Goal: Task Accomplishment & Management: Complete application form

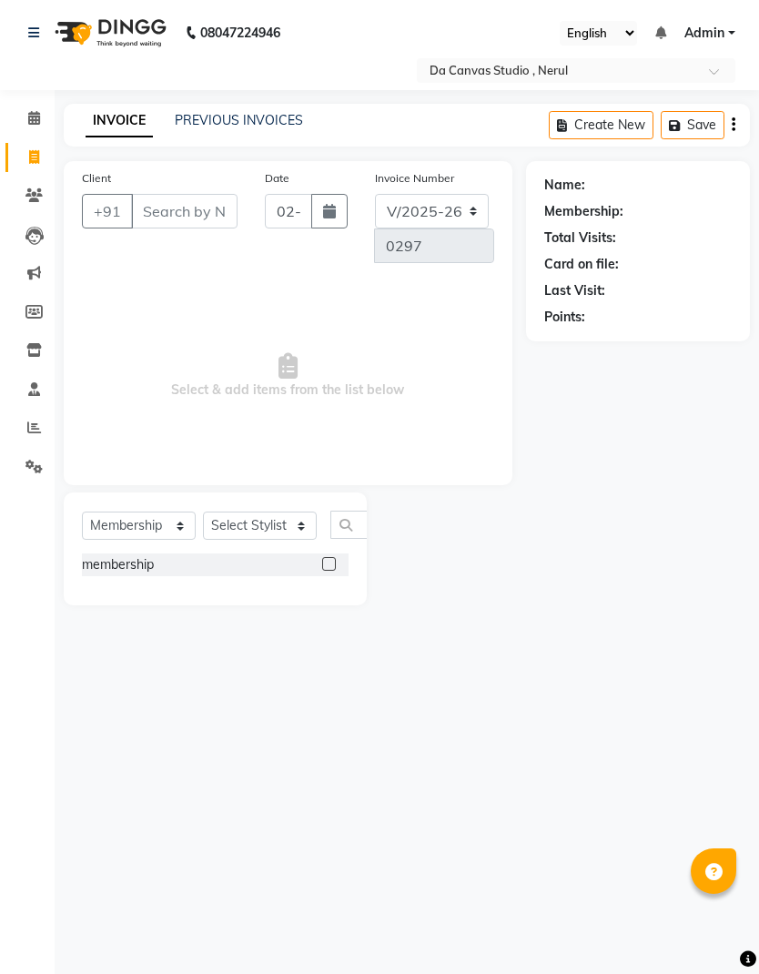
select select "7260"
select select "membership"
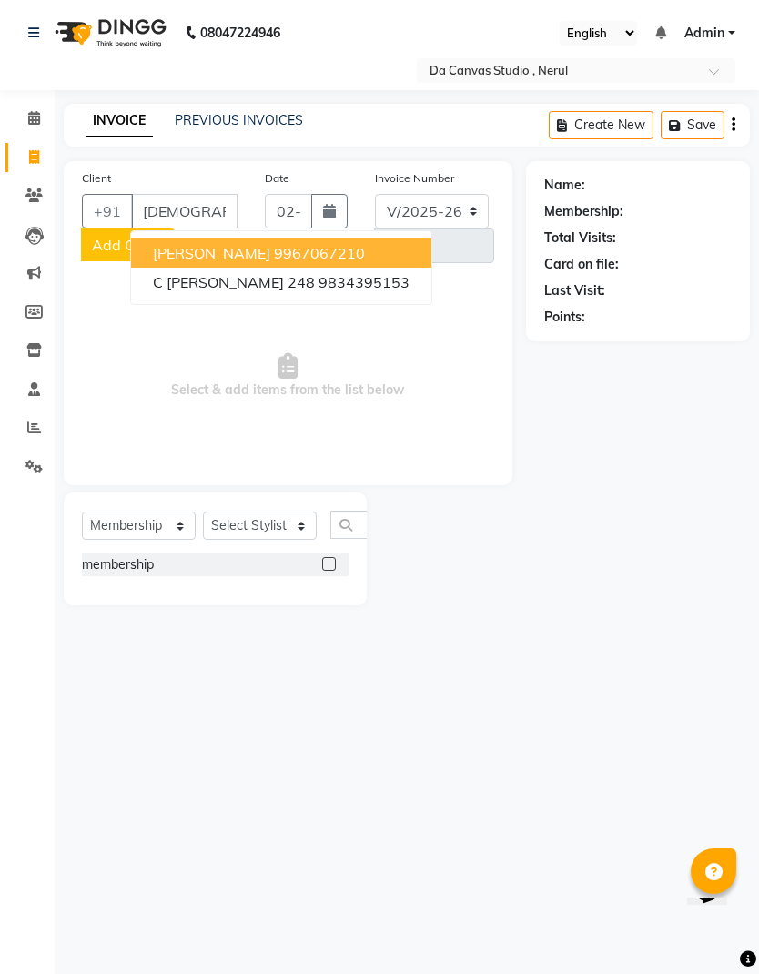
click at [331, 242] on button "[PERSON_NAME] 9967067210" at bounding box center [281, 252] width 300 height 29
type input "9967067210"
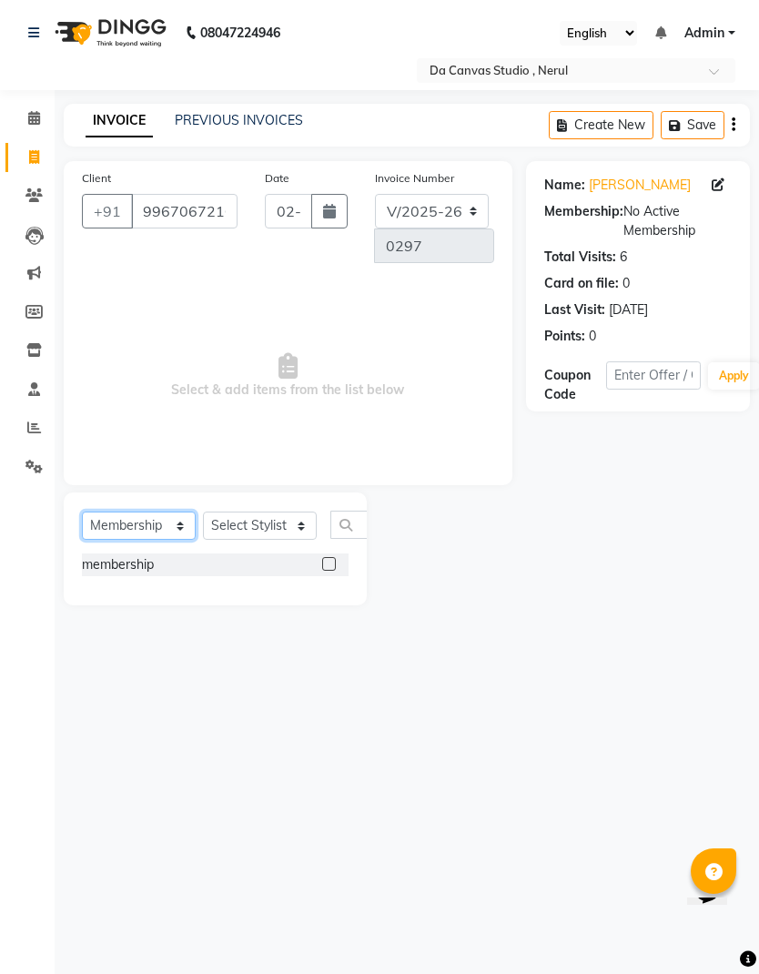
click at [160, 516] on select "Select Service Product Membership Package Voucher Prepaid Gift Card" at bounding box center [139, 525] width 114 height 28
select select "service"
click at [286, 529] on select "Select Stylist Aarti Aasma [PERSON_NAME] [PERSON_NAME] [PERSON_NAME] [PERSON_NA…" at bounding box center [260, 525] width 114 height 28
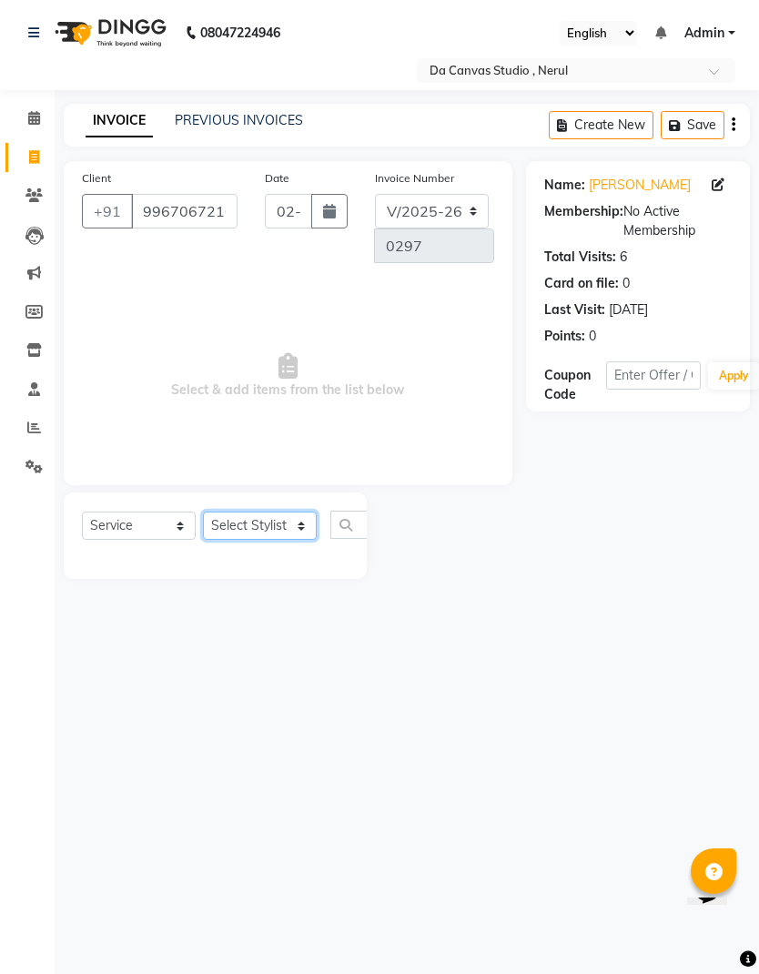
select select "76878"
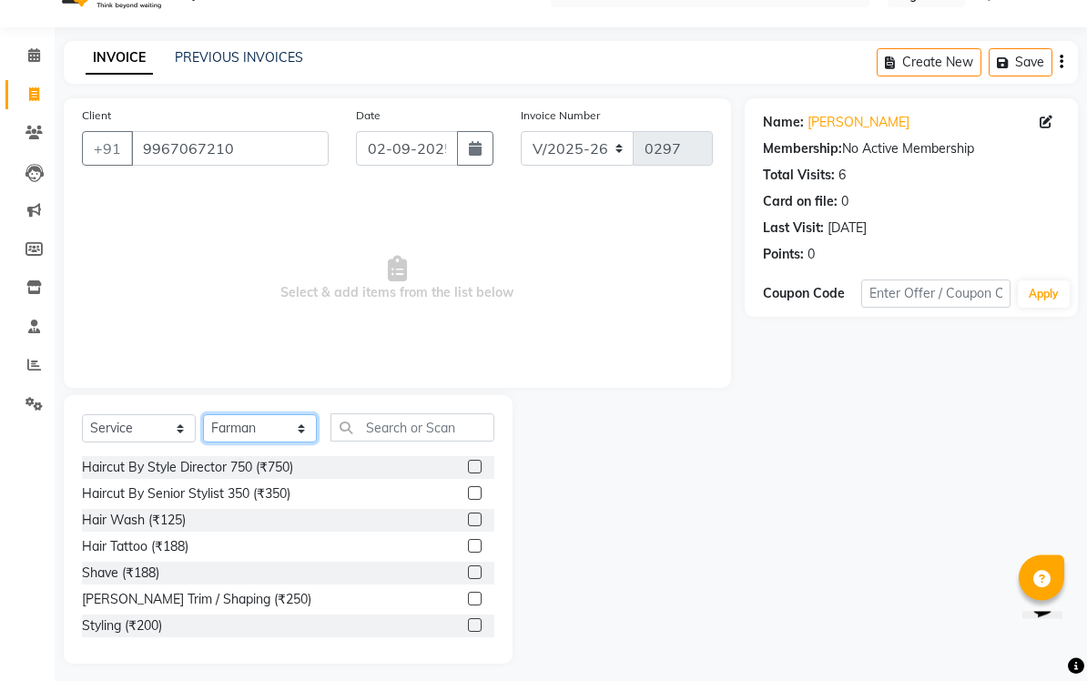
scroll to position [48, 0]
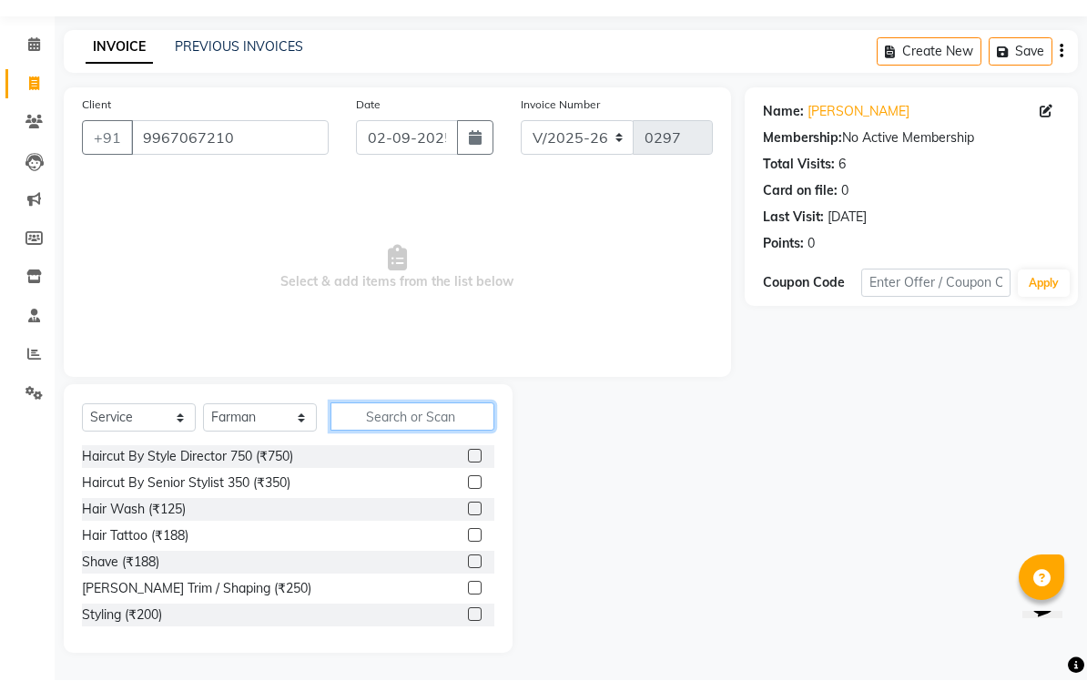
click at [424, 416] on input "text" at bounding box center [412, 417] width 164 height 28
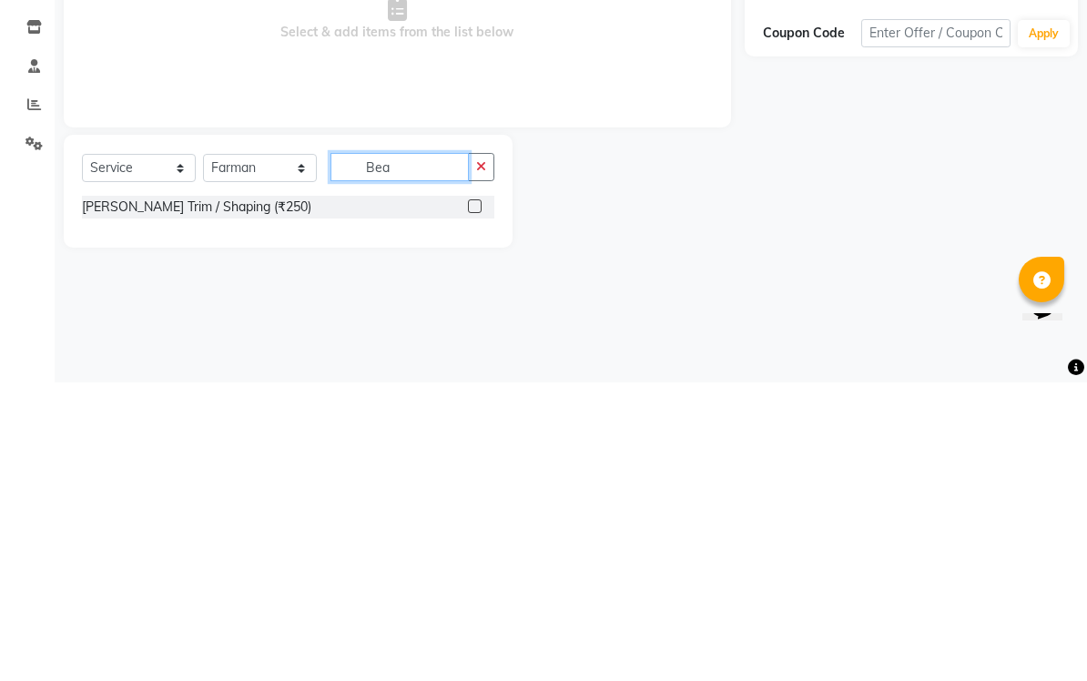
scroll to position [0, 0]
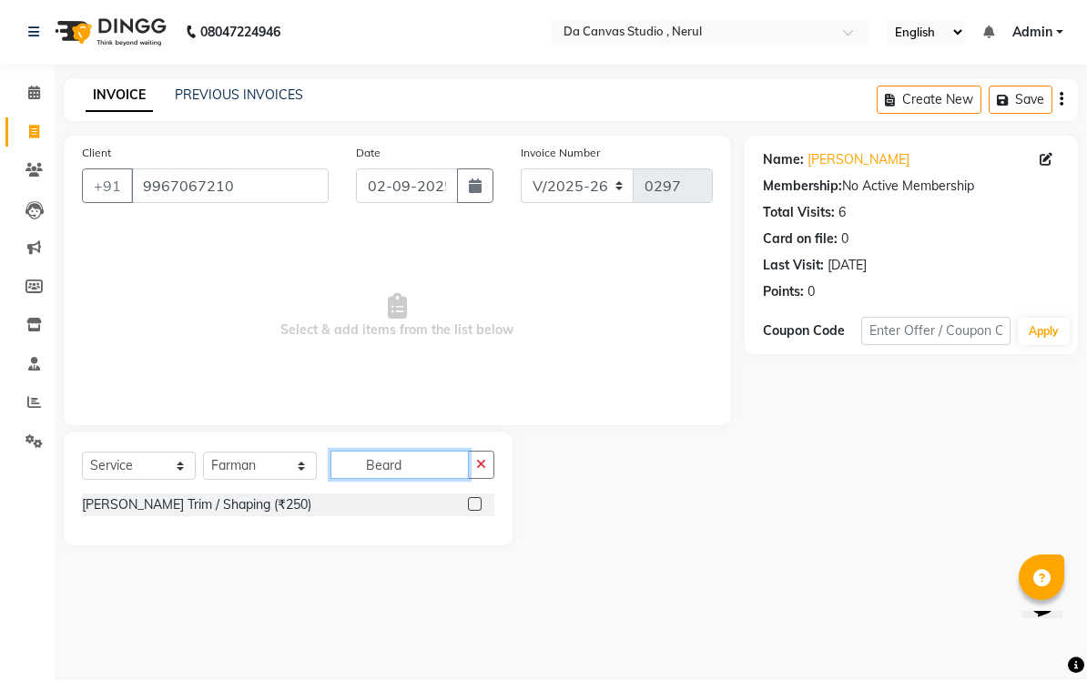
type input "Beard"
click at [475, 503] on label at bounding box center [475, 505] width 14 height 14
click at [475, 503] on input "checkbox" at bounding box center [474, 506] width 12 height 12
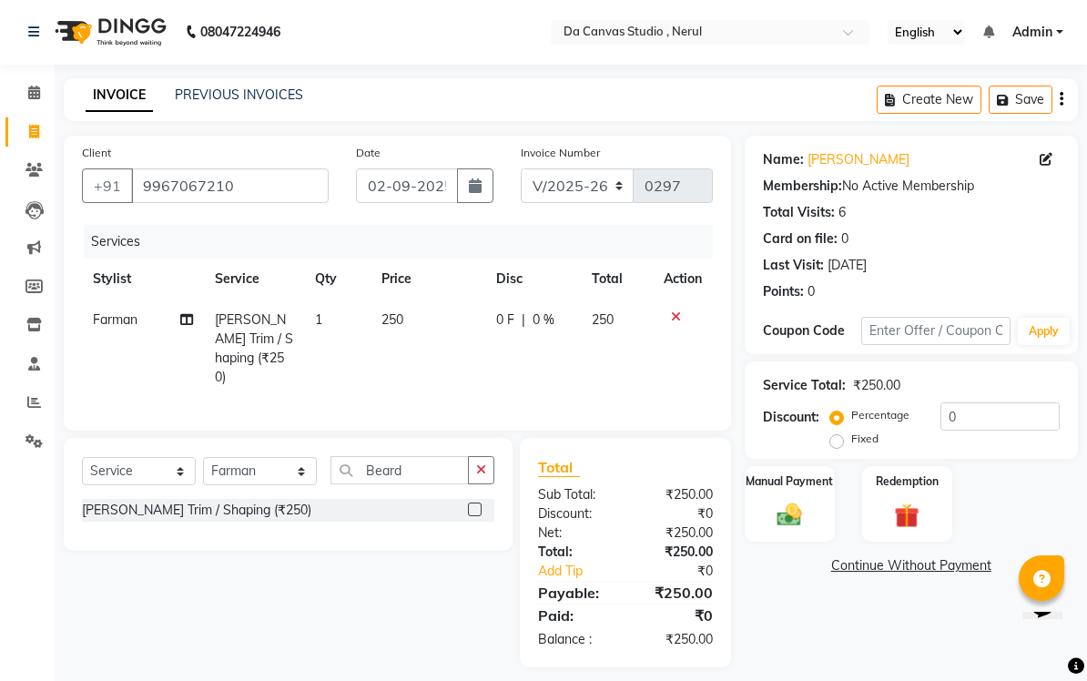
checkbox input "false"
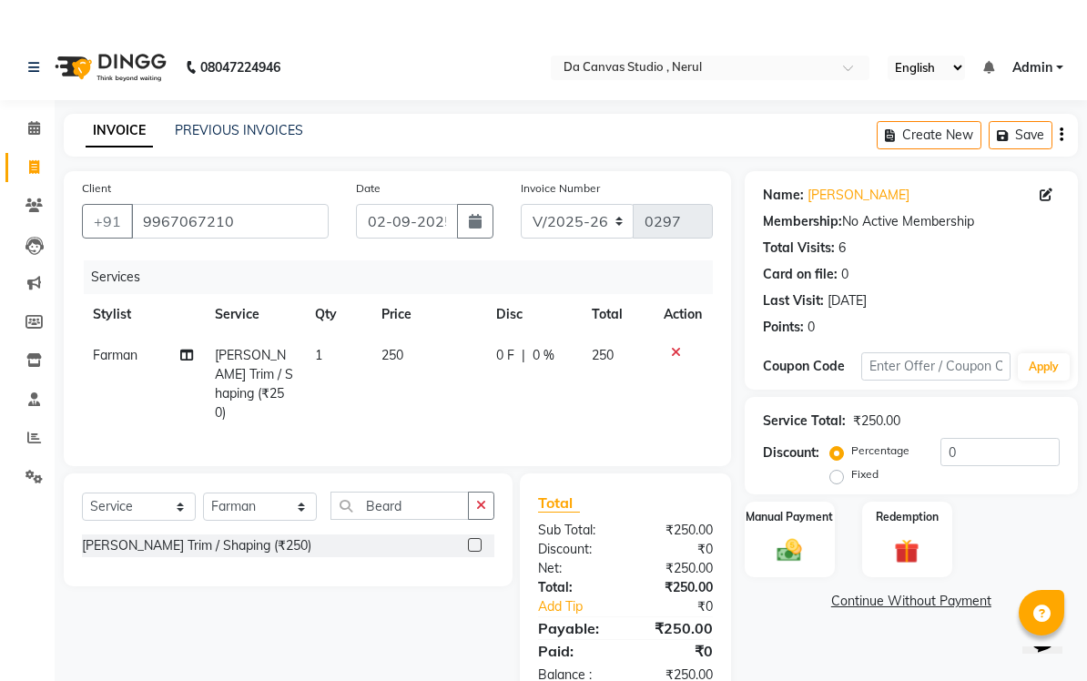
scroll to position [9, 0]
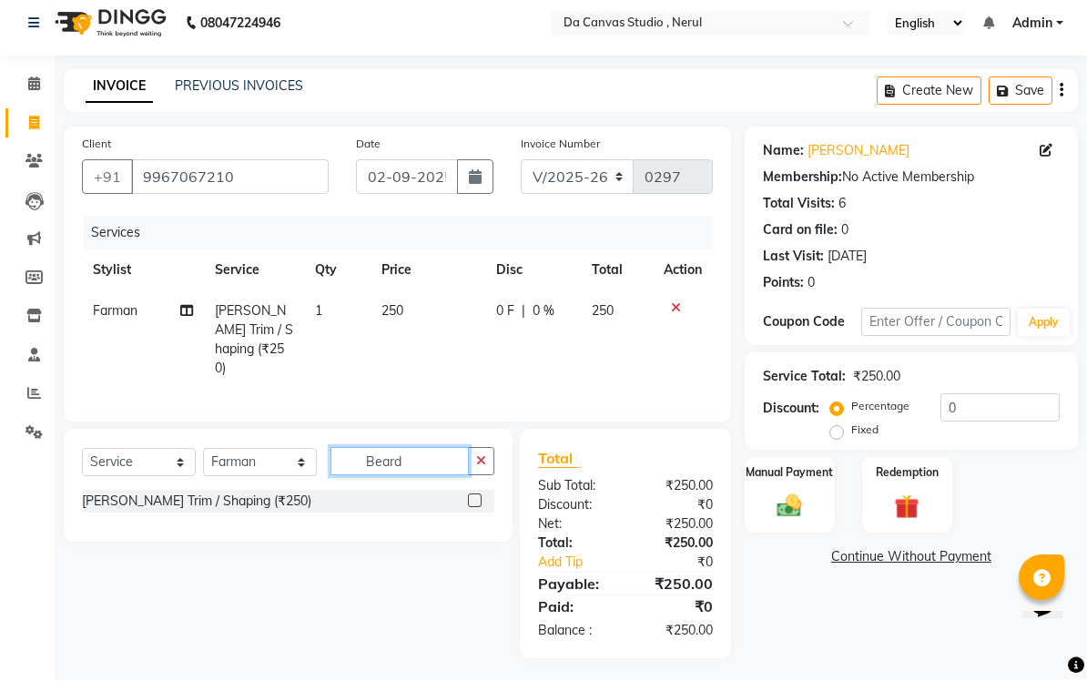
click at [425, 460] on input "Beard" at bounding box center [399, 462] width 138 height 28
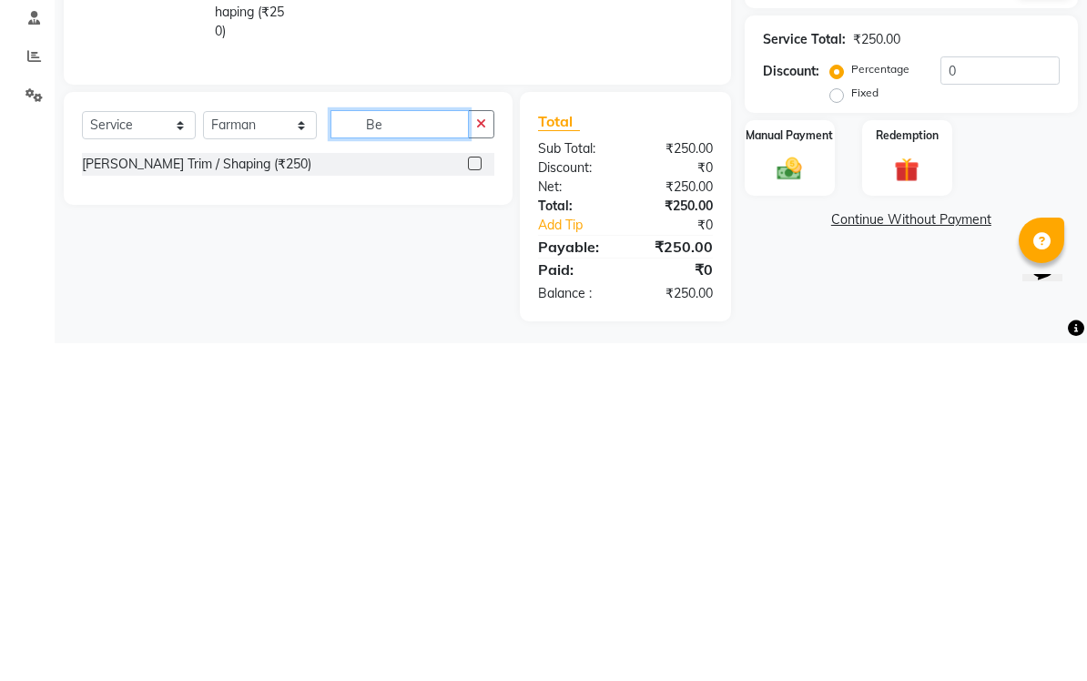
type input "B"
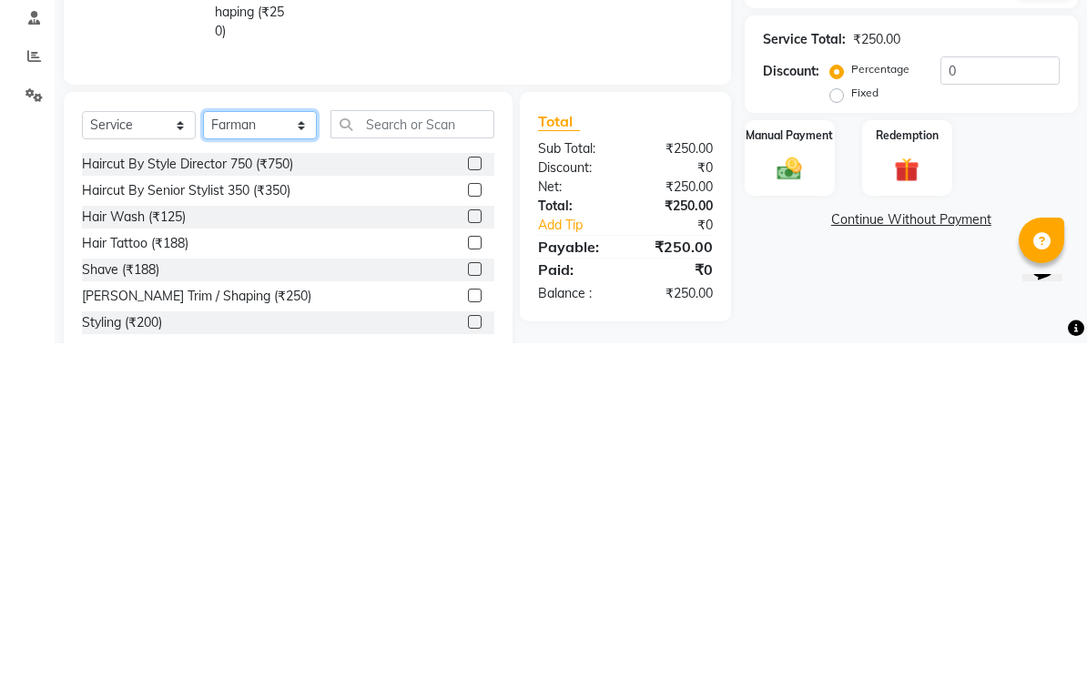
click at [262, 449] on select "Select Stylist Aarti Aasma [PERSON_NAME] [PERSON_NAME] [PERSON_NAME] [PERSON_NA…" at bounding box center [260, 463] width 114 height 28
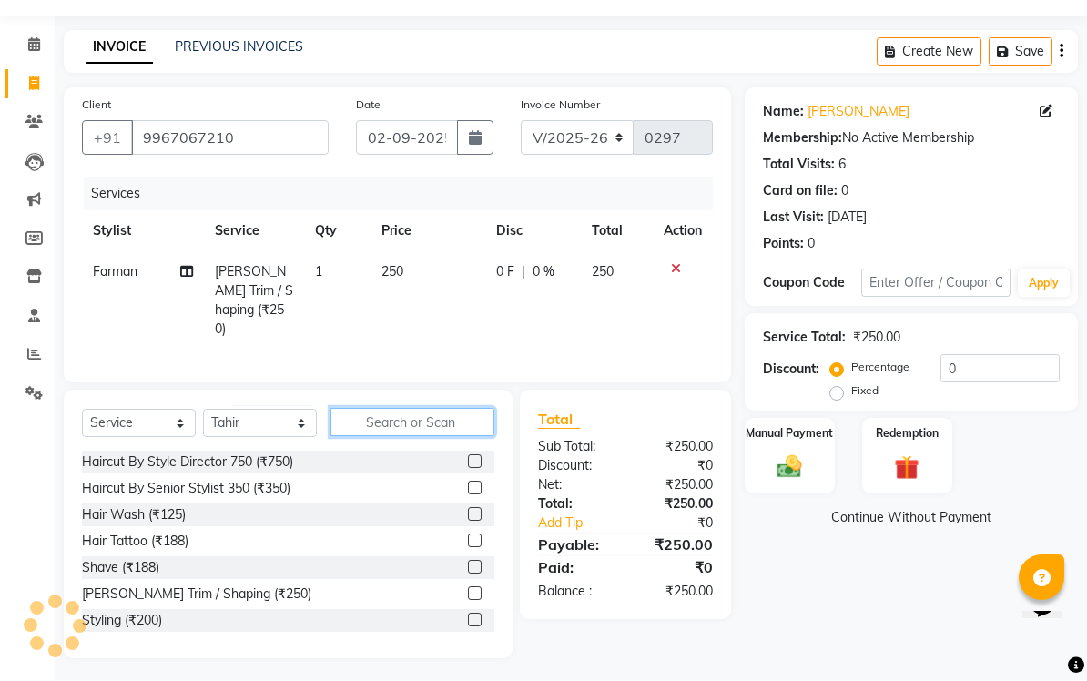
click at [432, 418] on input "text" at bounding box center [412, 423] width 164 height 28
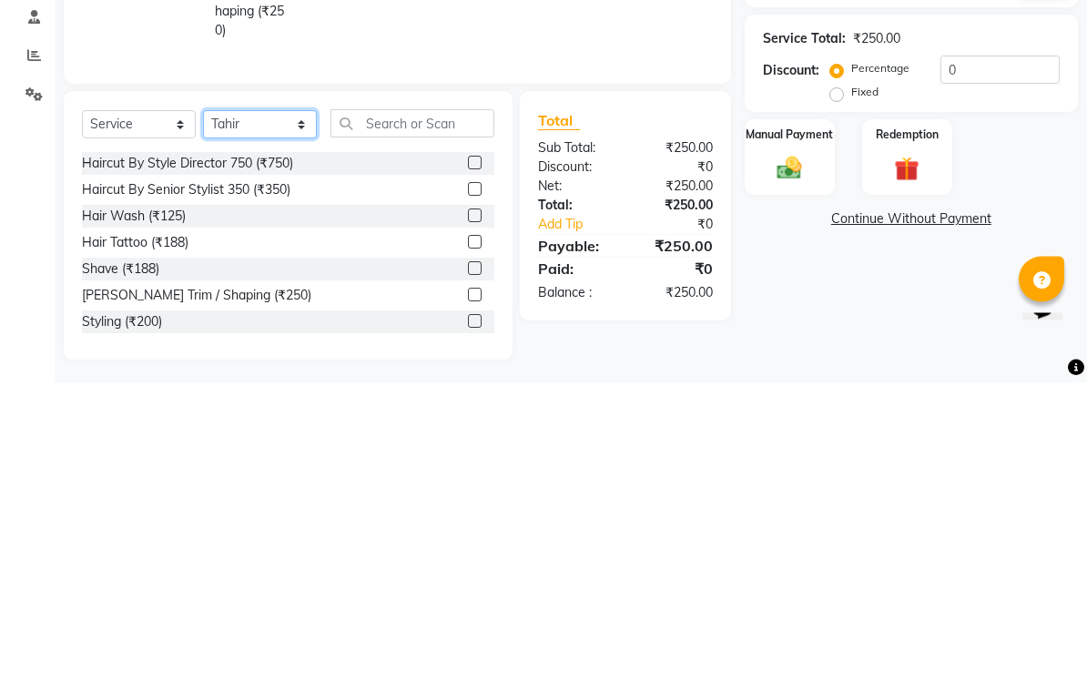
click at [278, 410] on select "Select Stylist Aarti Aasma [PERSON_NAME] [PERSON_NAME] [PERSON_NAME] [PERSON_NA…" at bounding box center [260, 424] width 114 height 28
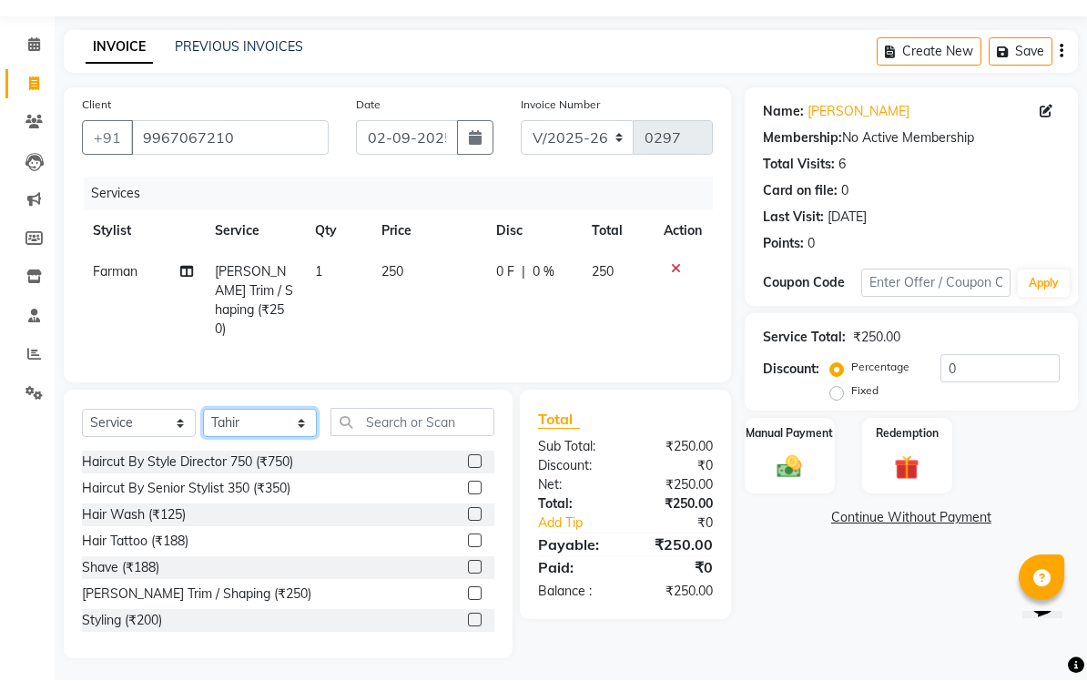
click at [272, 416] on select "Select Stylist Aarti Aasma [PERSON_NAME] [PERSON_NAME] [PERSON_NAME] [PERSON_NA…" at bounding box center [260, 424] width 114 height 28
select select "62371"
click at [430, 415] on input "text" at bounding box center [412, 423] width 164 height 28
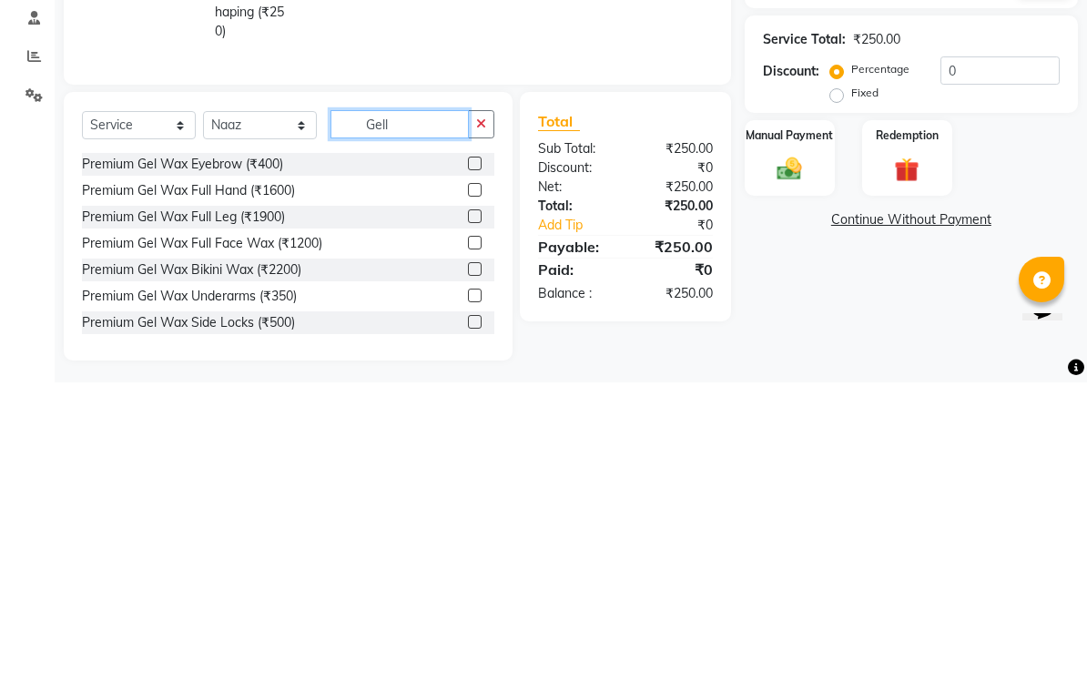
scroll to position [9, 0]
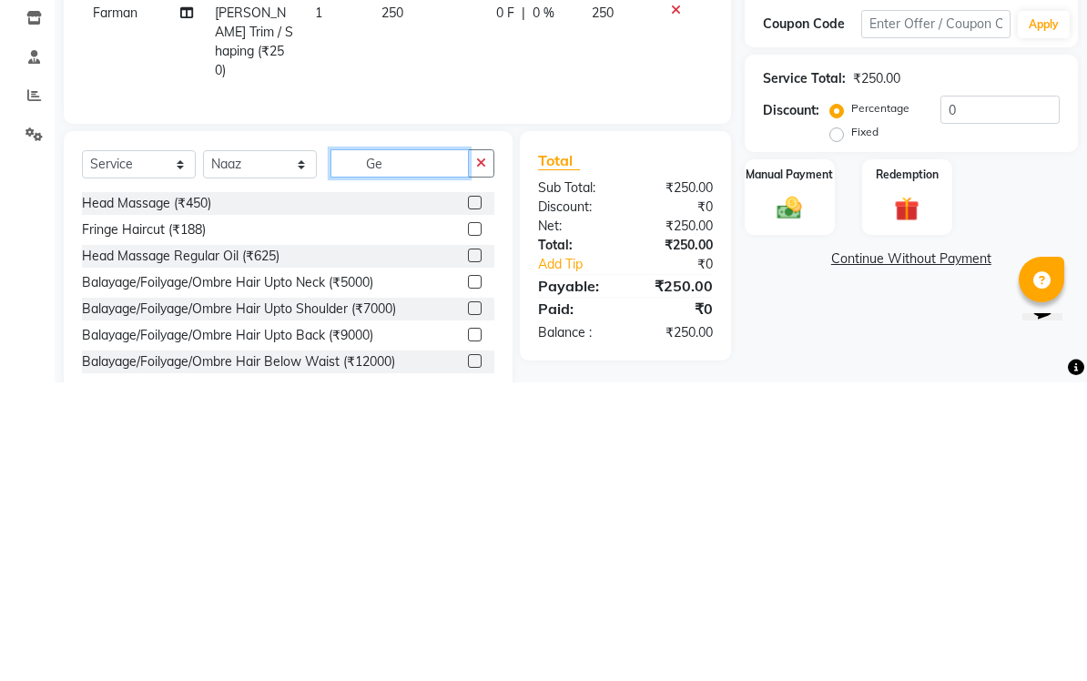
type input "G"
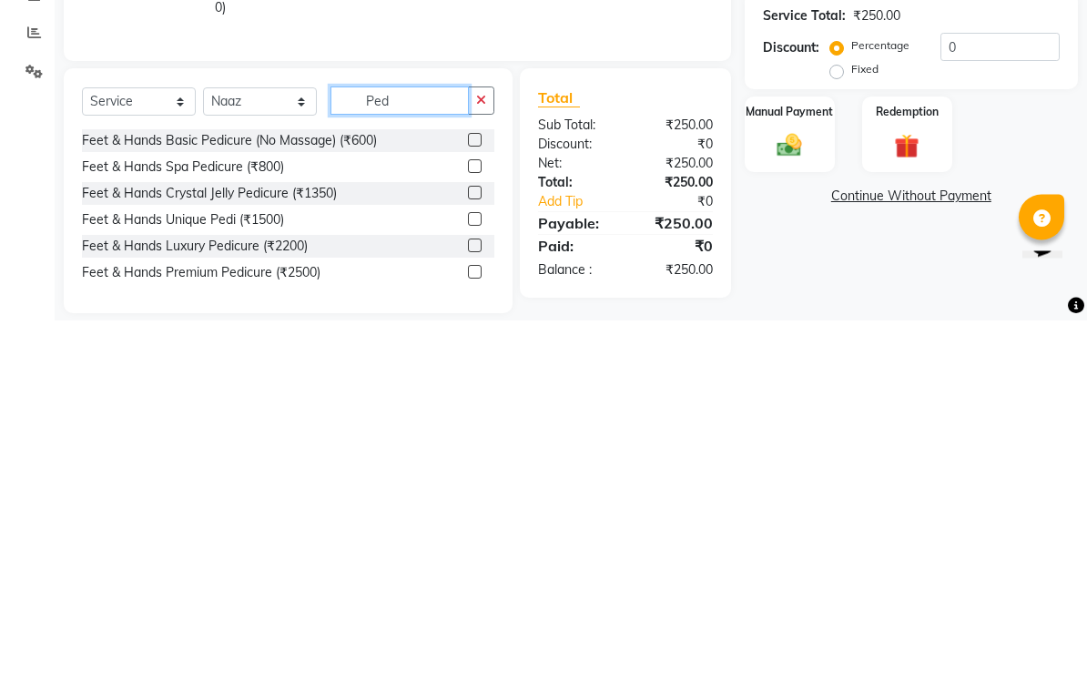
type input "Ped"
click at [479, 547] on div at bounding box center [474, 556] width 12 height 19
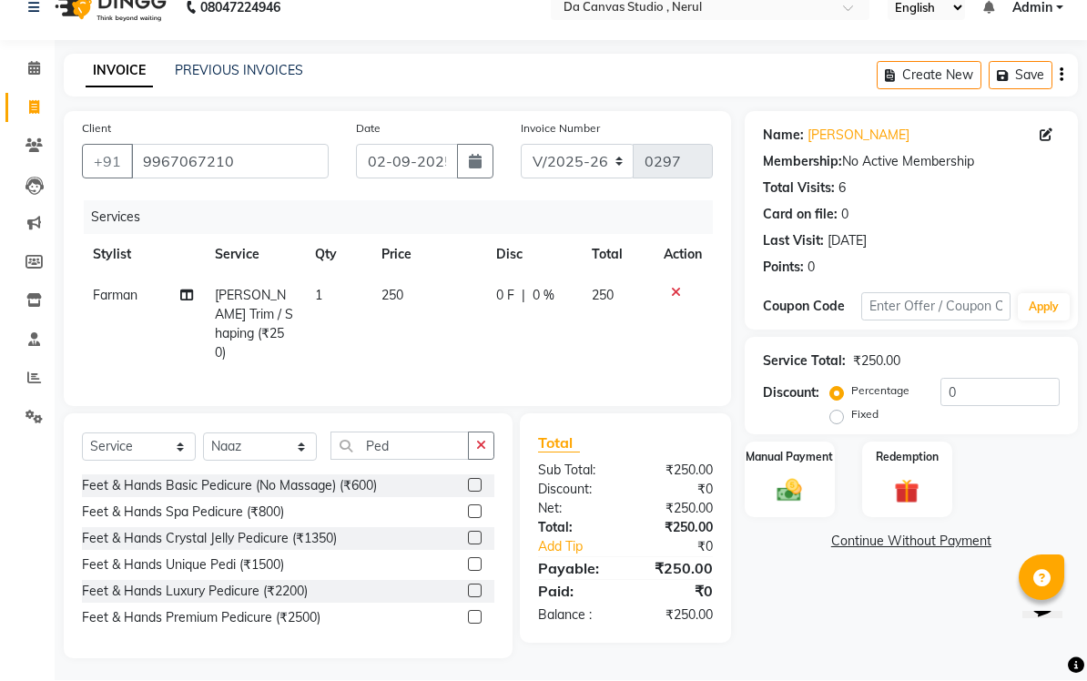
click at [474, 532] on label at bounding box center [475, 539] width 14 height 14
click at [474, 533] on input "checkbox" at bounding box center [474, 539] width 12 height 12
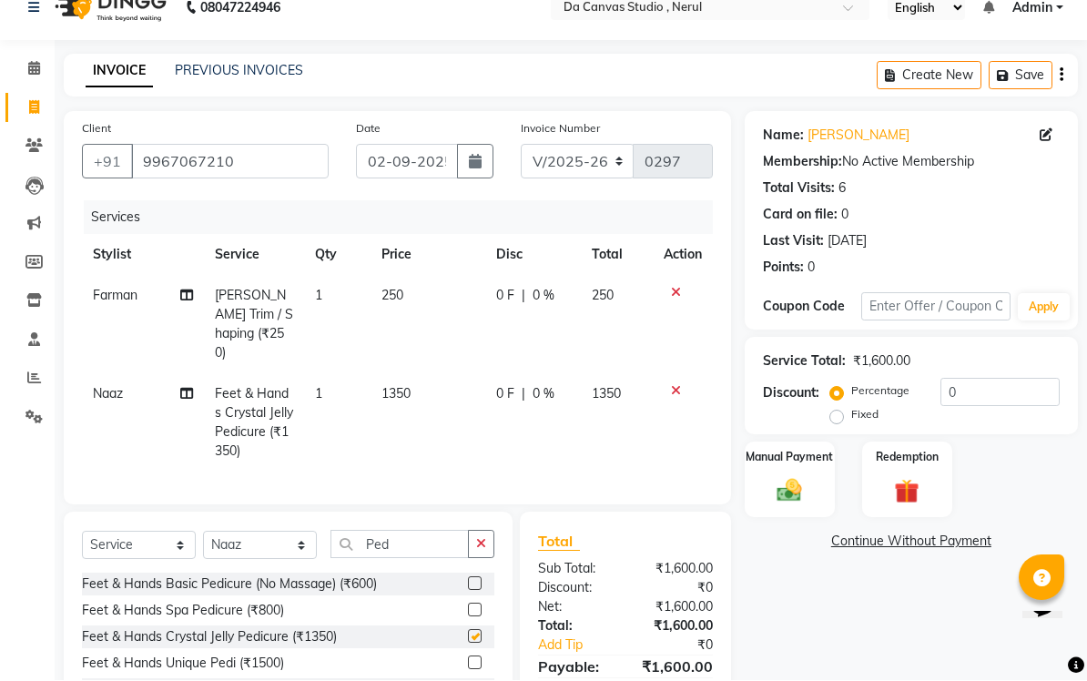
scroll to position [25, 0]
checkbox input "false"
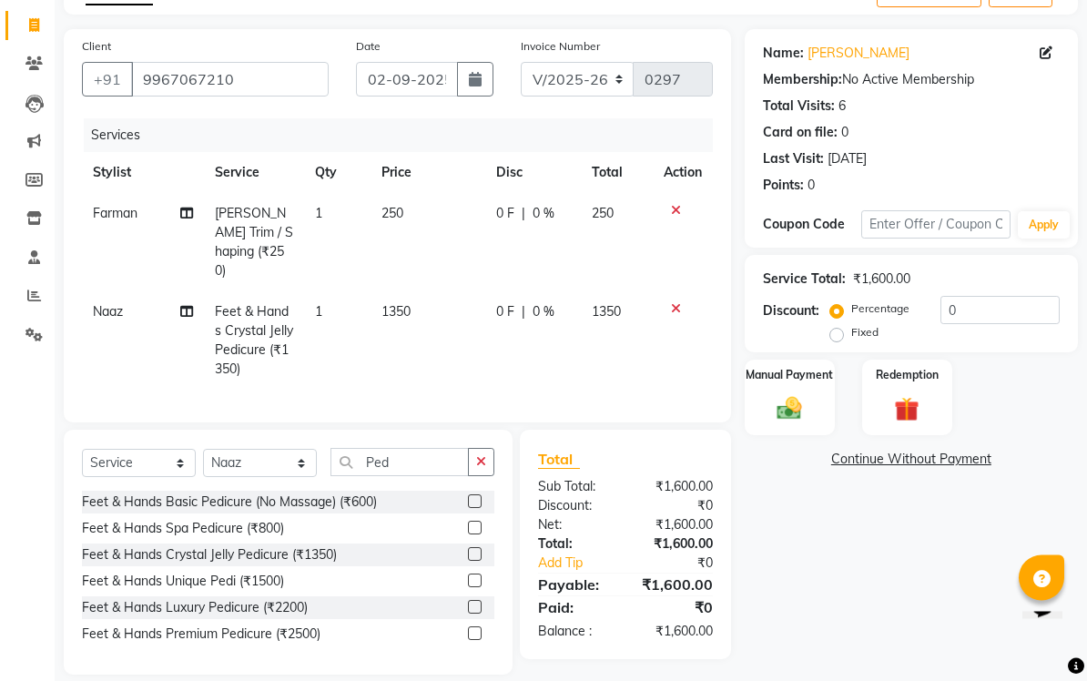
scroll to position [109, 0]
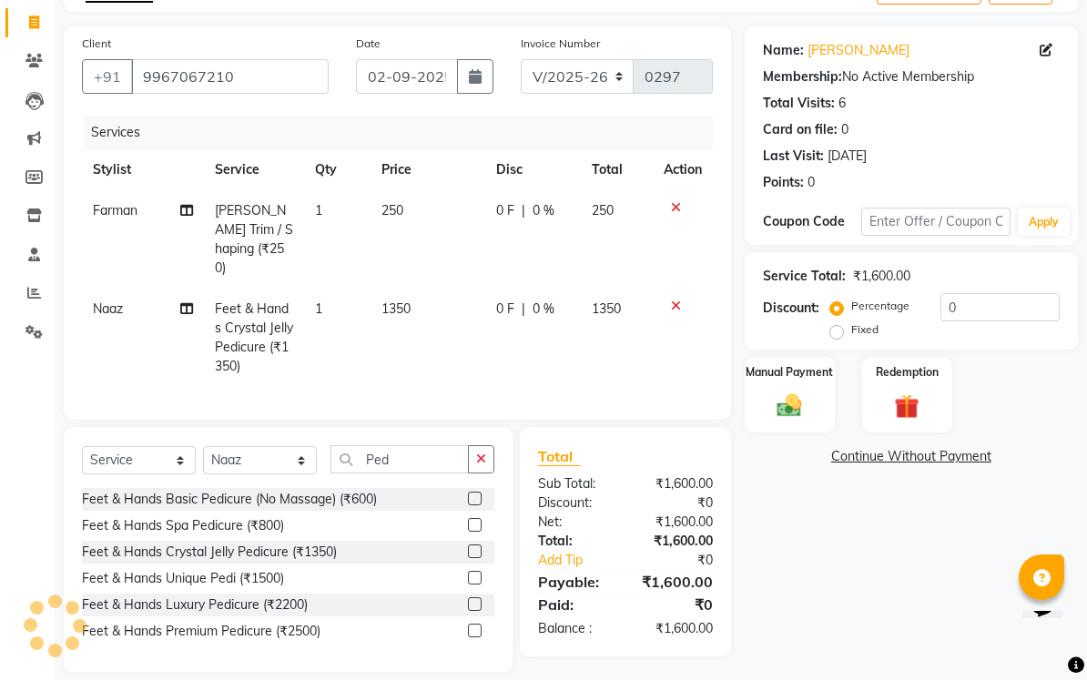
click at [515, 206] on div "0 F | 0 %" at bounding box center [533, 211] width 74 height 19
select select "76878"
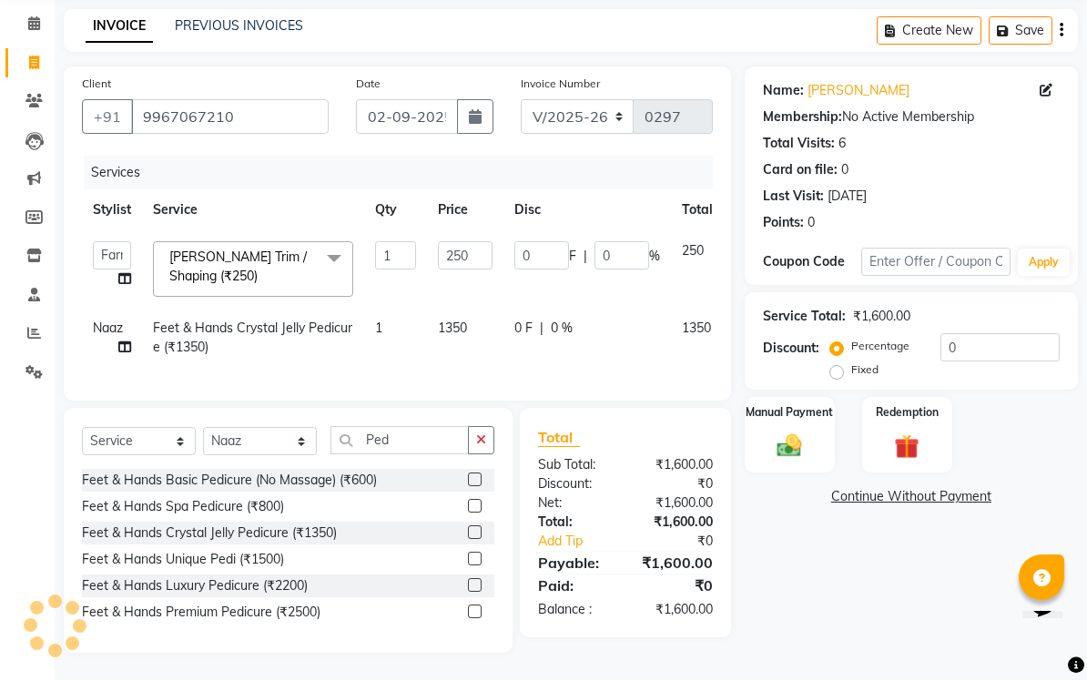
scroll to position [68, 0]
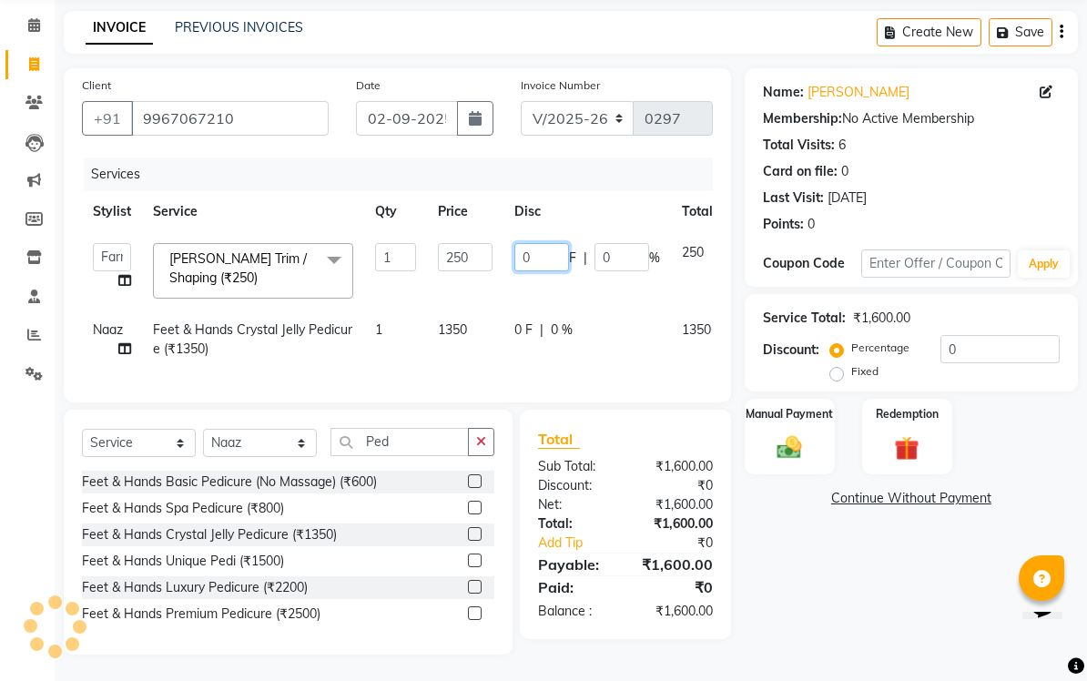
click at [539, 261] on input "0" at bounding box center [541, 257] width 55 height 28
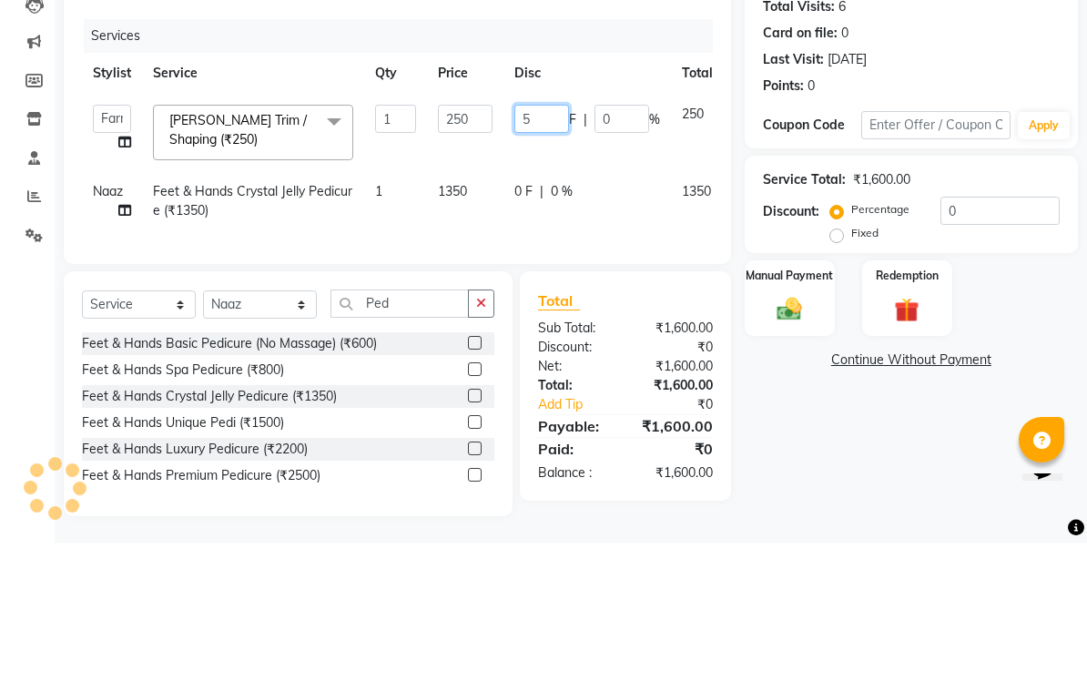
type input "50"
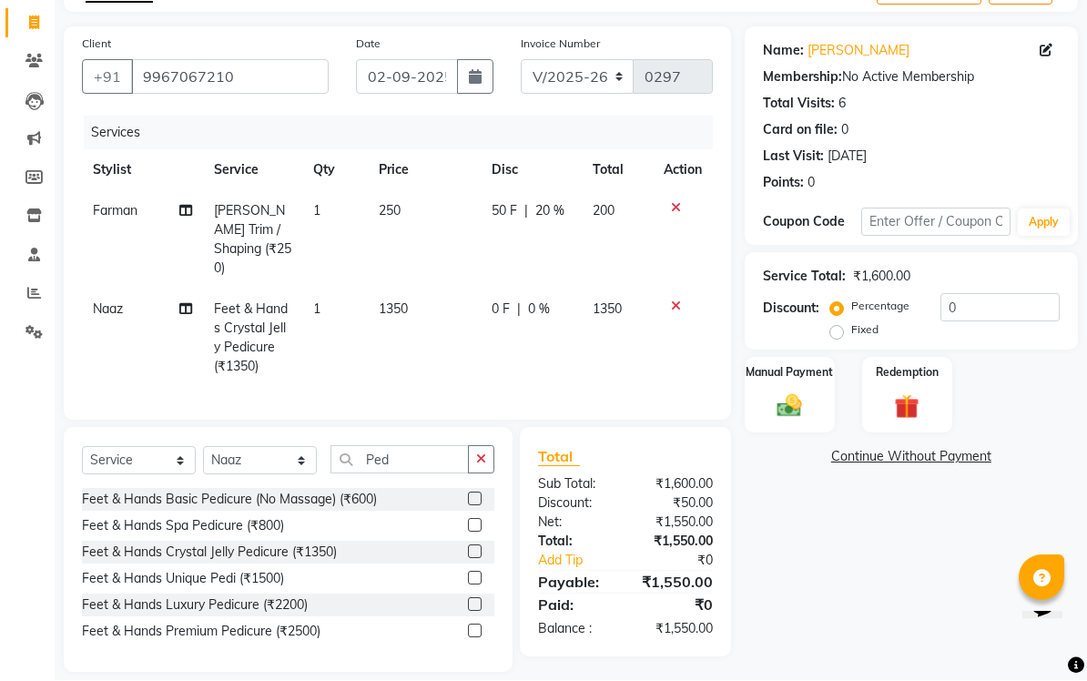
click at [505, 300] on span "0 F" at bounding box center [500, 309] width 18 height 19
select select "62371"
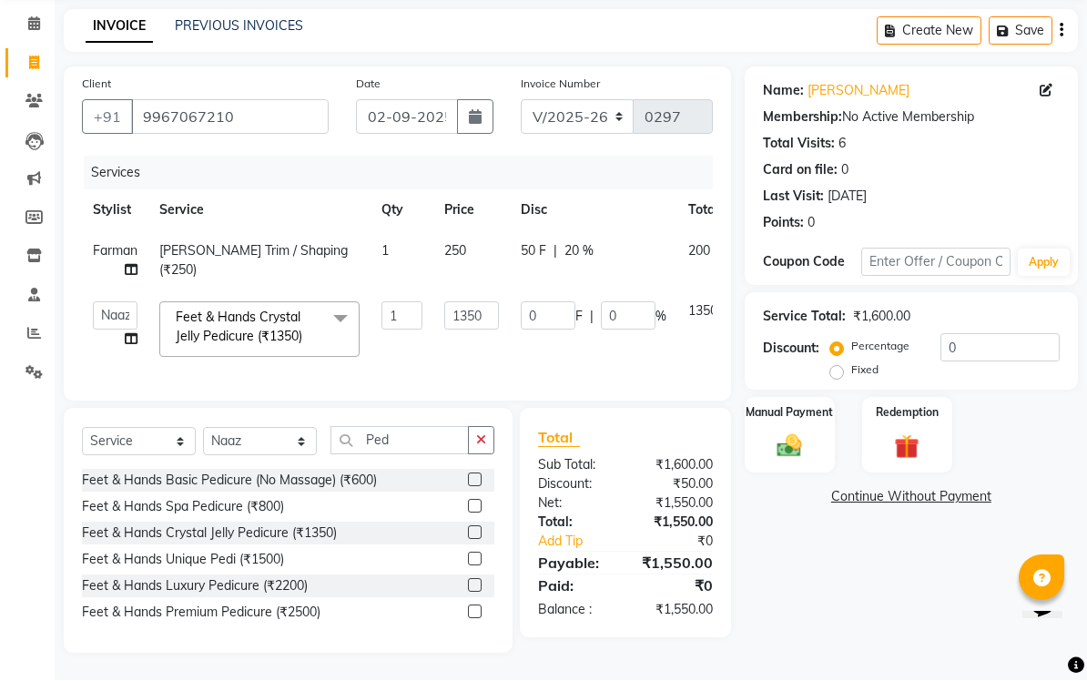
scroll to position [68, 0]
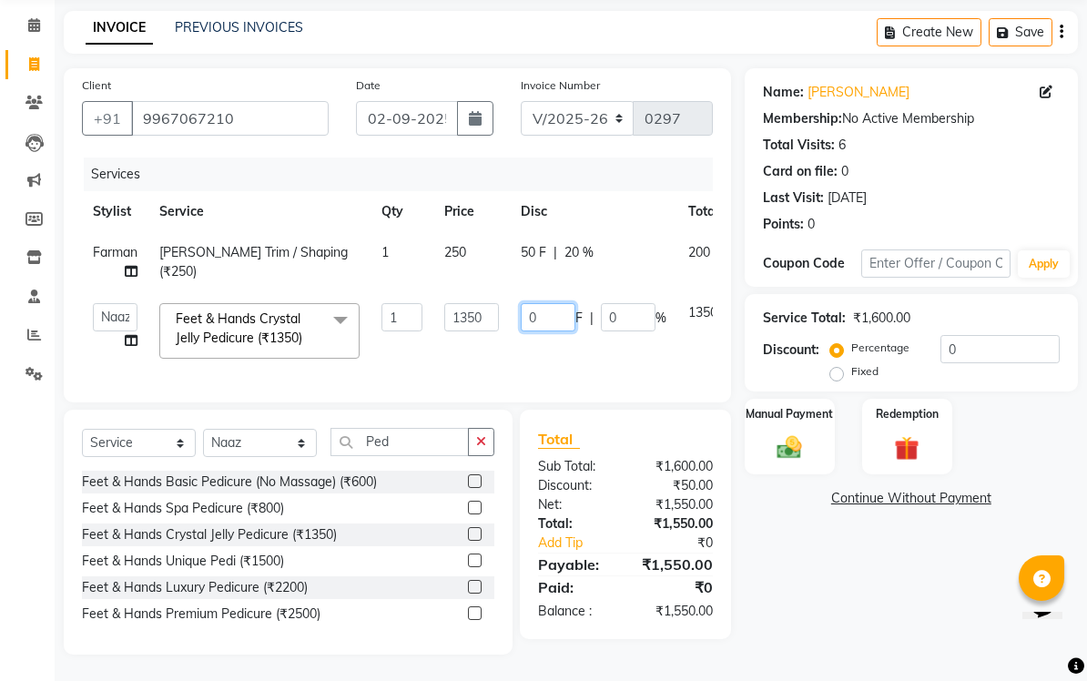
click at [557, 316] on input "0" at bounding box center [548, 317] width 55 height 28
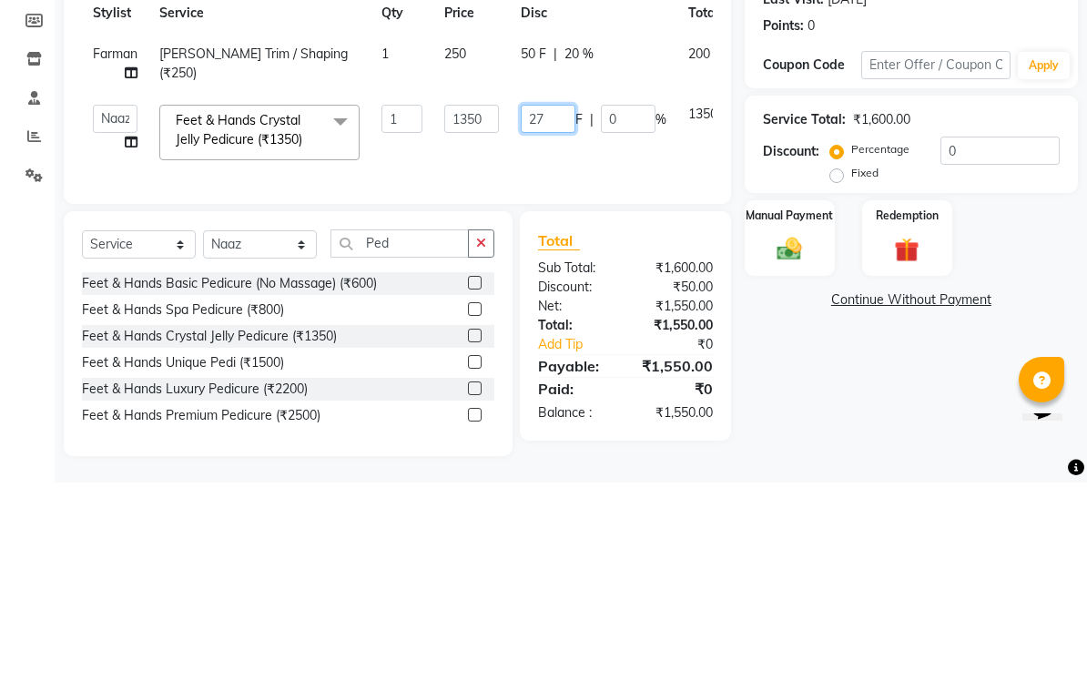
type input "270"
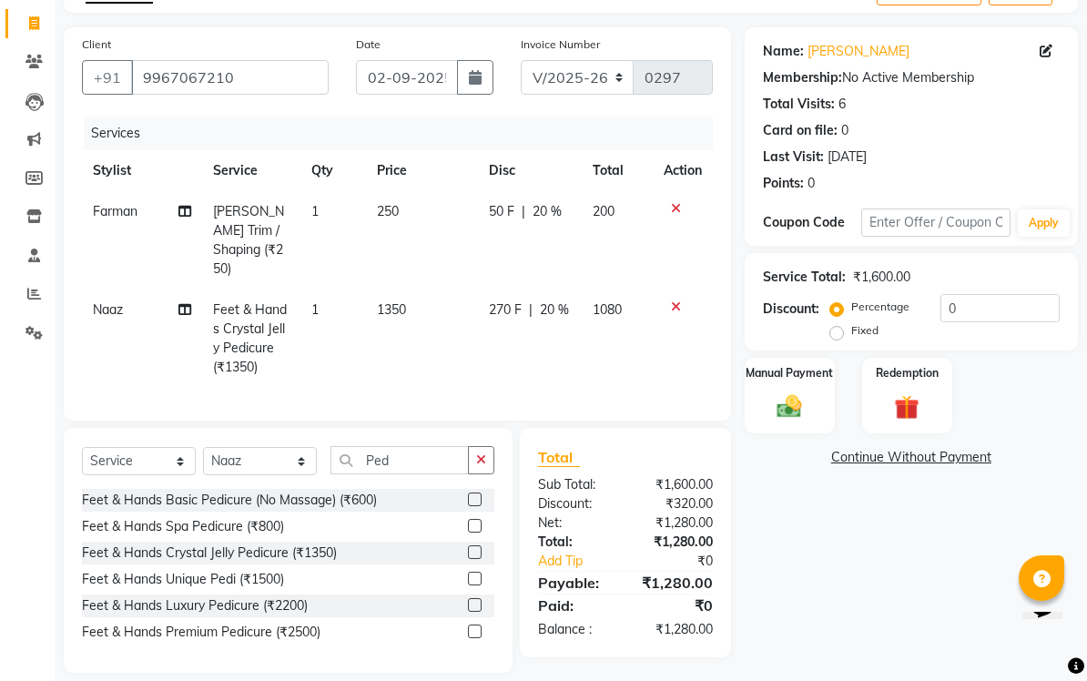
click at [758, 394] on img at bounding box center [789, 406] width 40 height 28
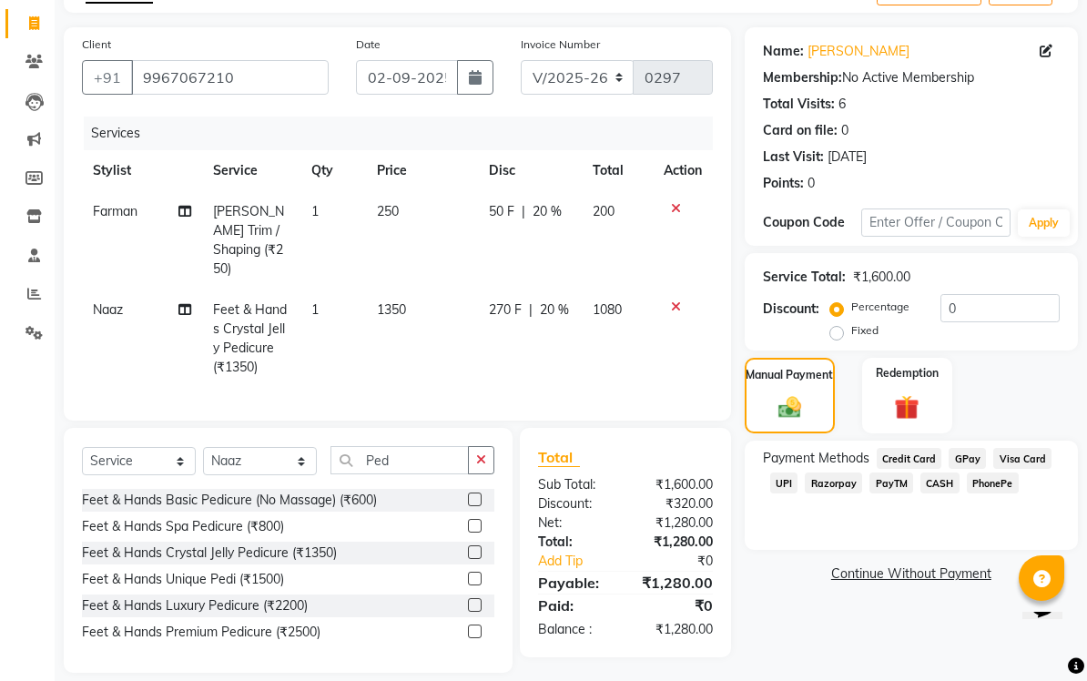
click at [758, 484] on span "CASH" at bounding box center [939, 482] width 39 height 21
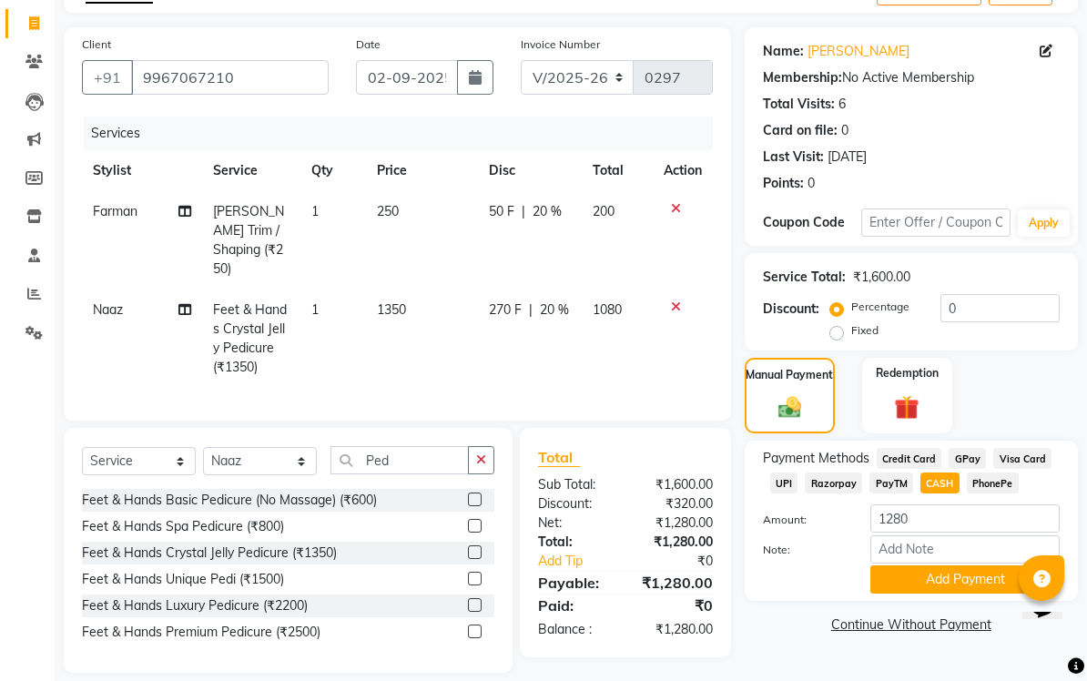
click at [758, 581] on button "Add Payment" at bounding box center [964, 579] width 189 height 28
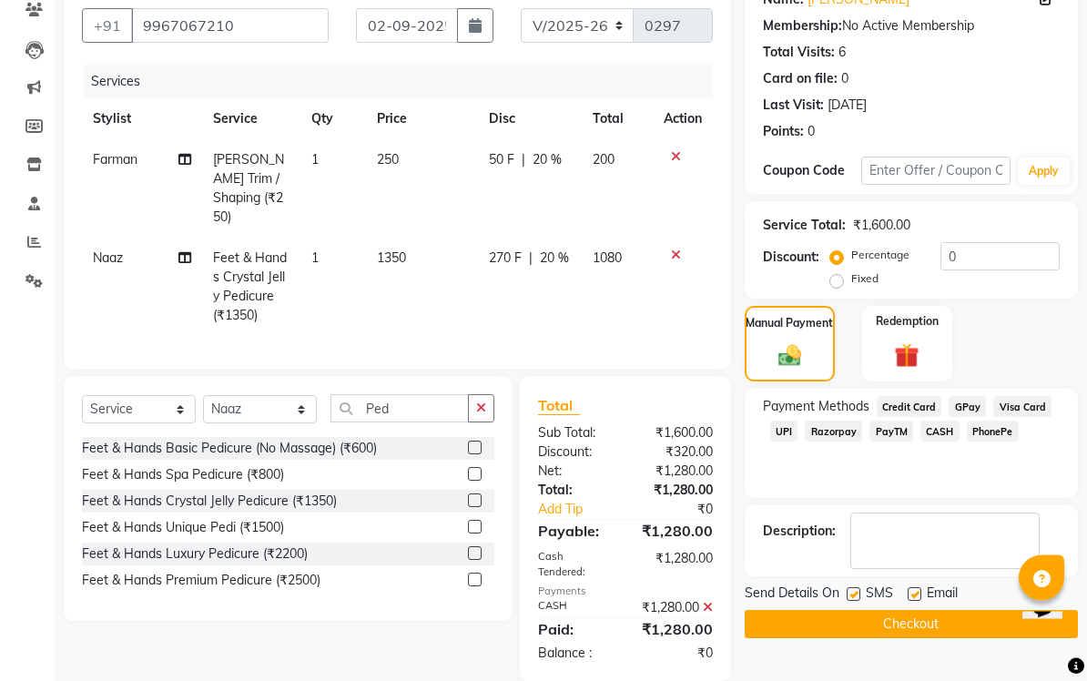
scroll to position [177, 0]
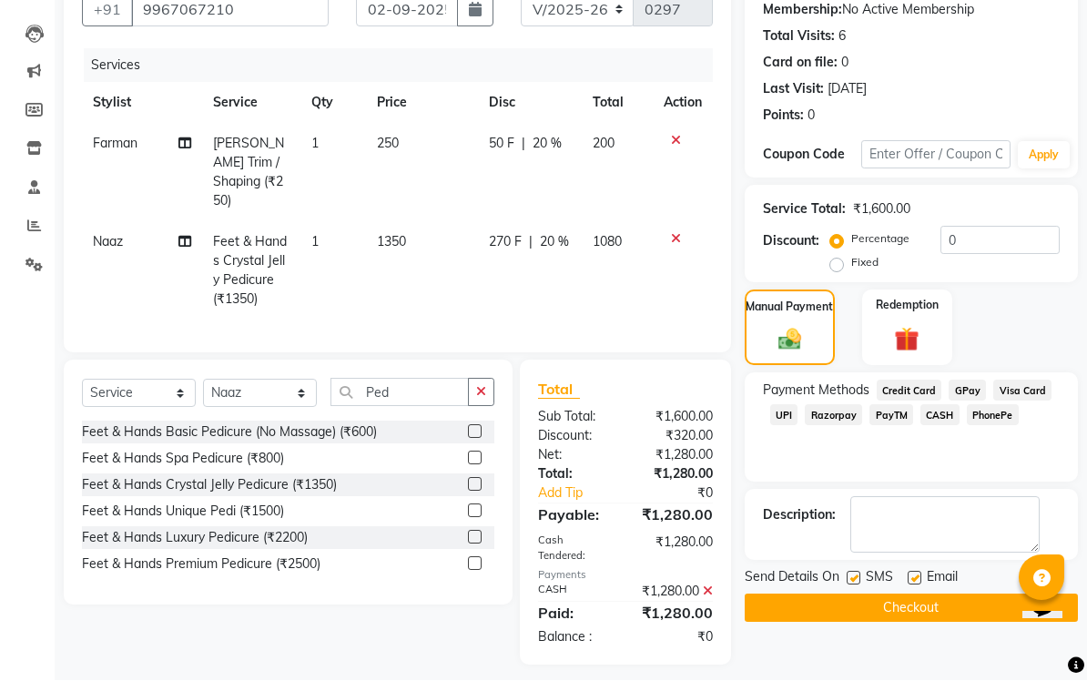
click at [758, 603] on button "Checkout" at bounding box center [910, 608] width 333 height 28
